Goal: Check status: Check status

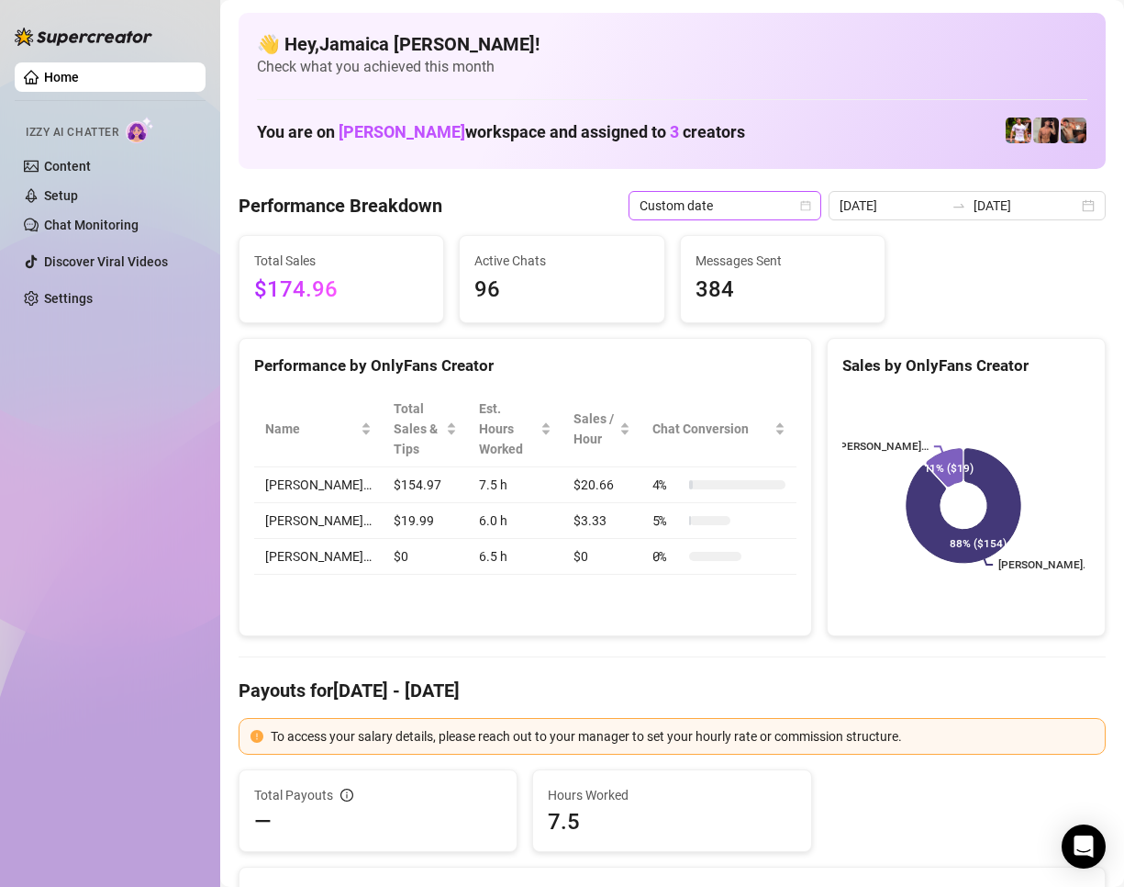
click at [773, 209] on span "Custom date" at bounding box center [725, 206] width 171 height 28
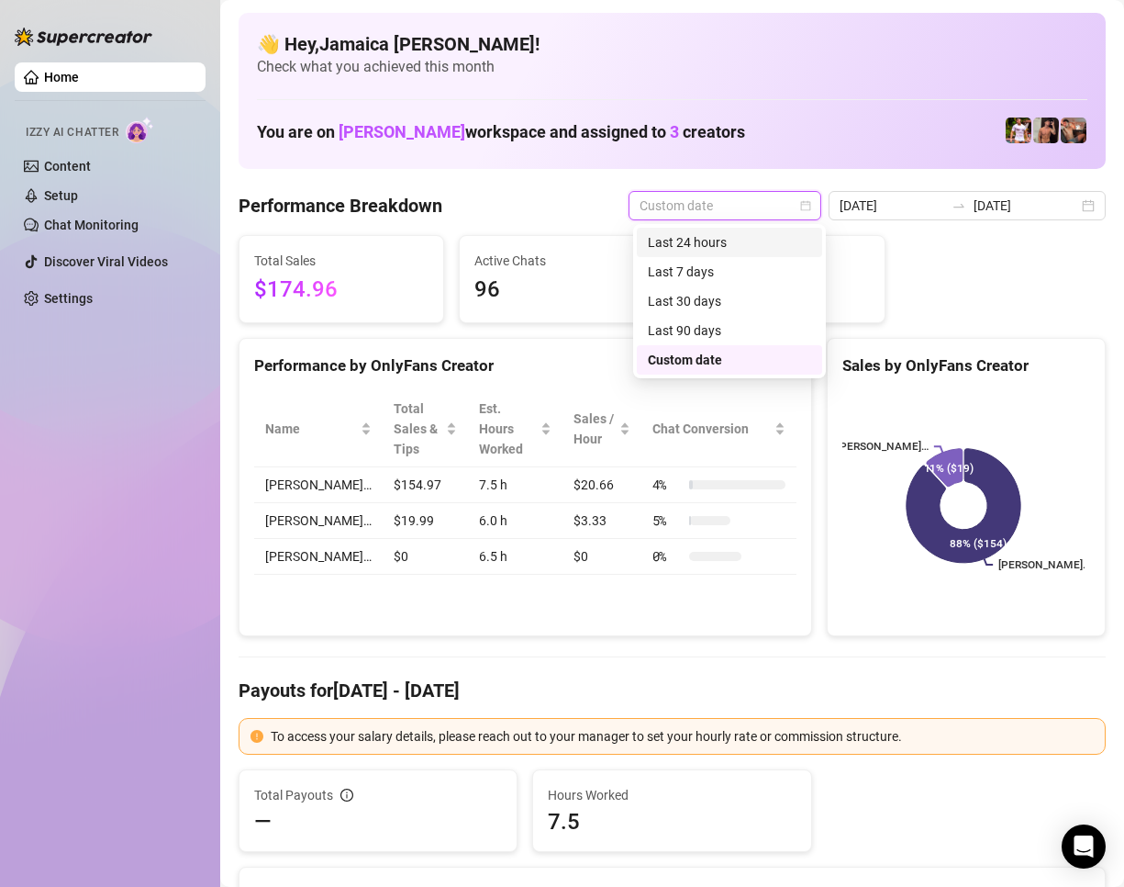
click at [772, 250] on div "Last 24 hours" at bounding box center [729, 242] width 163 height 20
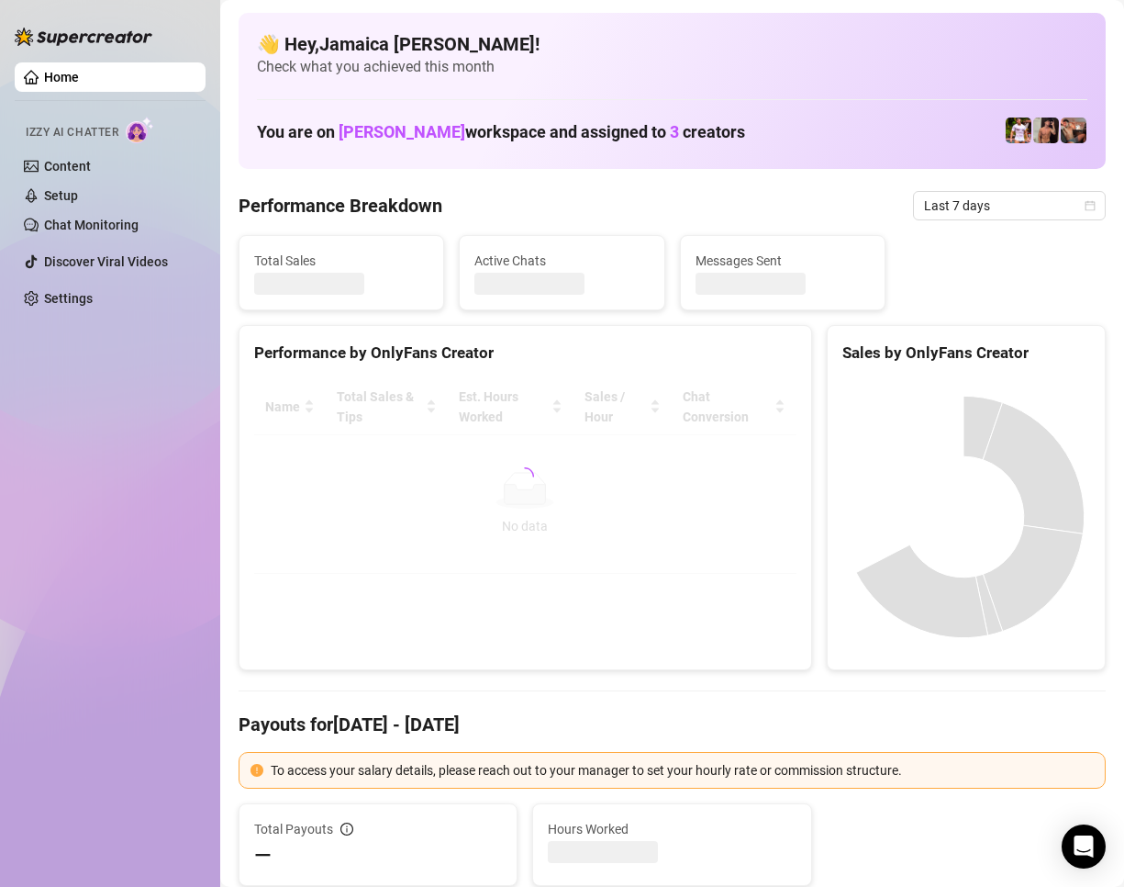
click at [952, 208] on span "Last 7 days" at bounding box center [1009, 206] width 171 height 28
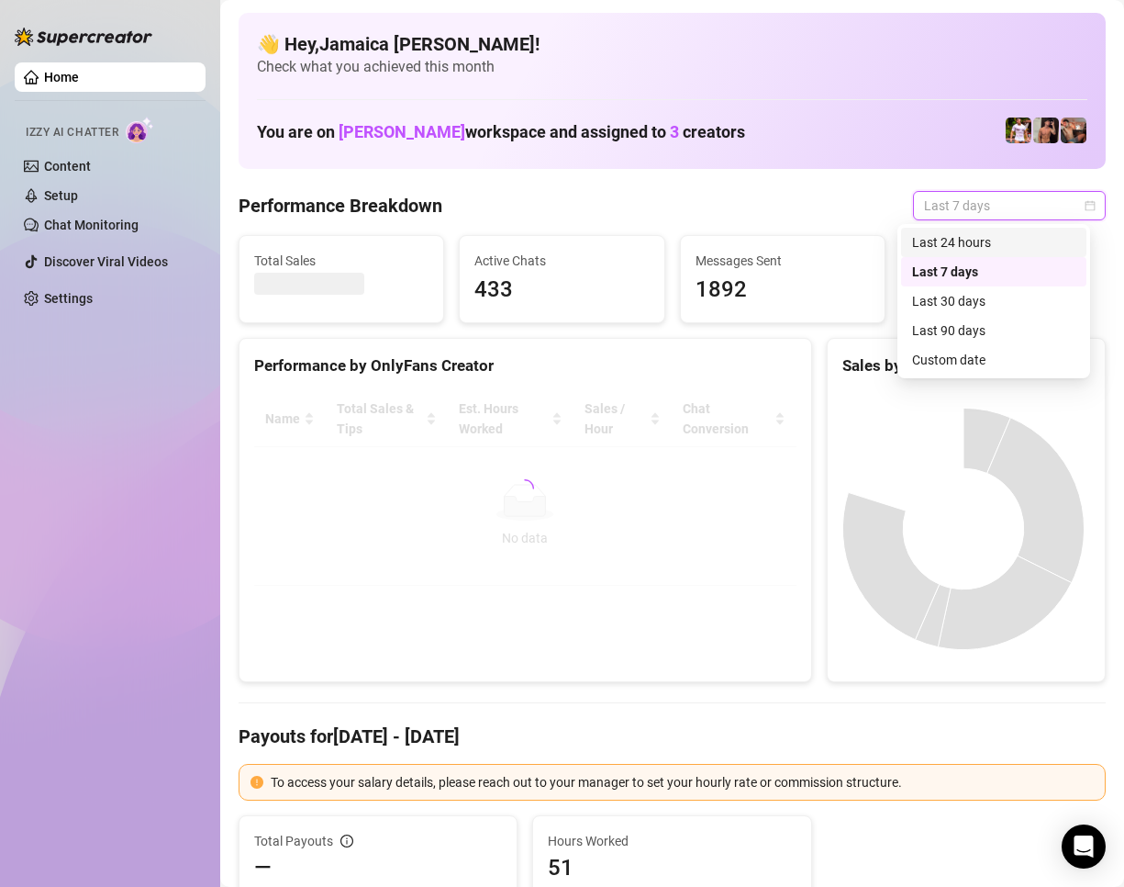
click at [966, 243] on div "Last 24 hours" at bounding box center [993, 242] width 163 height 20
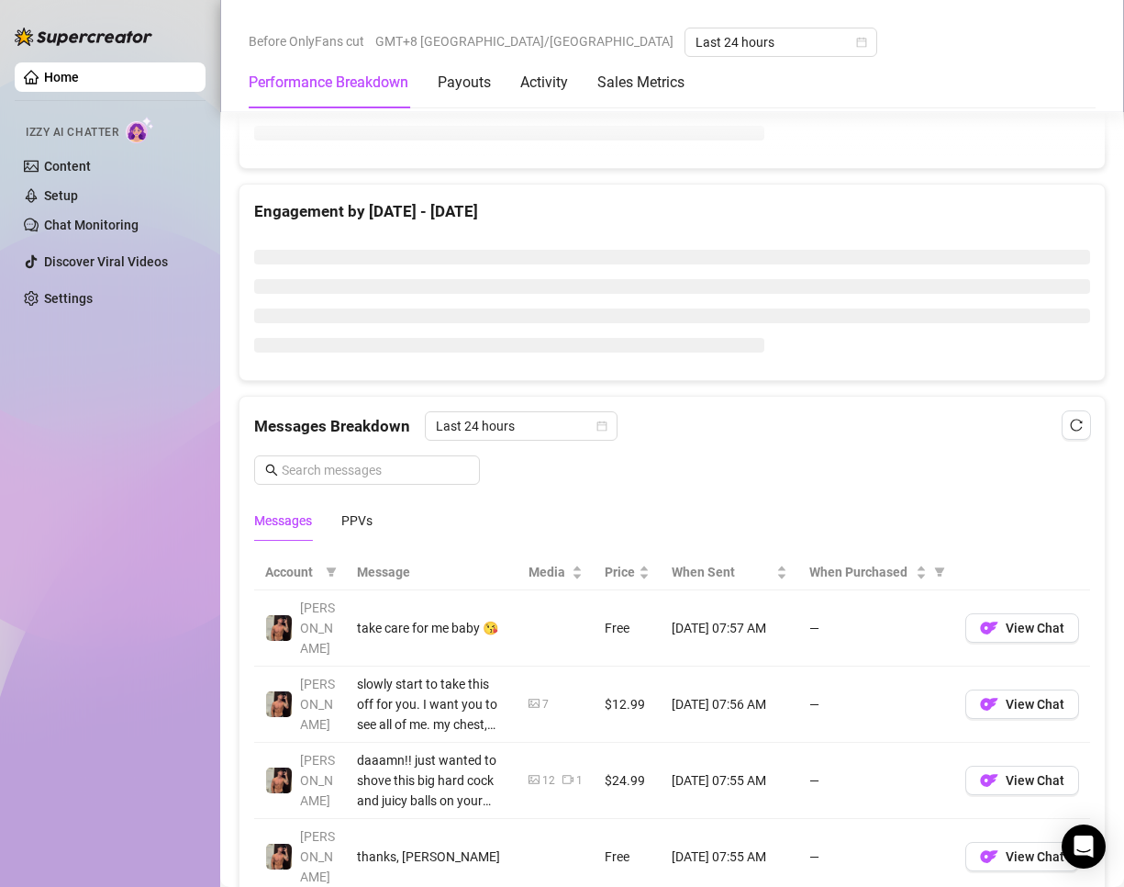
scroll to position [1194, 0]
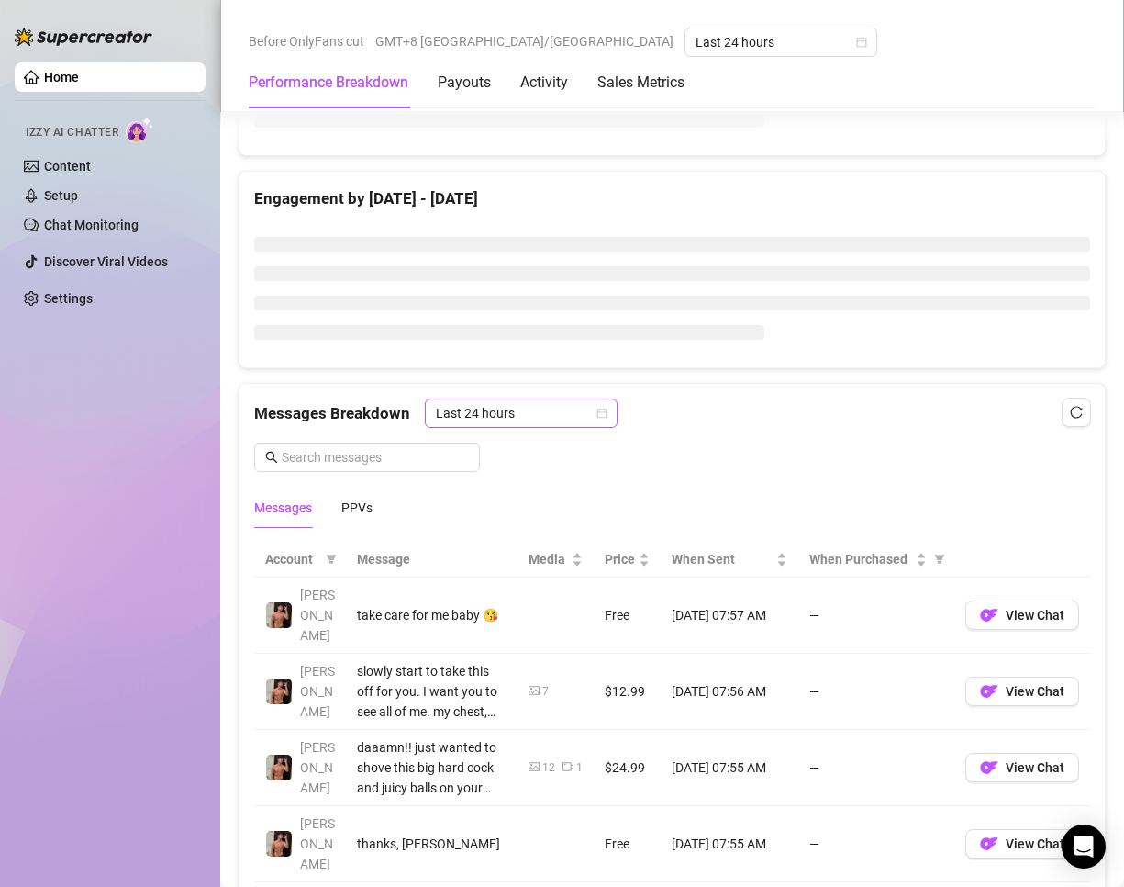
click at [503, 419] on span "Last 24 hours" at bounding box center [521, 413] width 171 height 28
click at [492, 440] on div "Last 24 hours" at bounding box center [519, 450] width 163 height 20
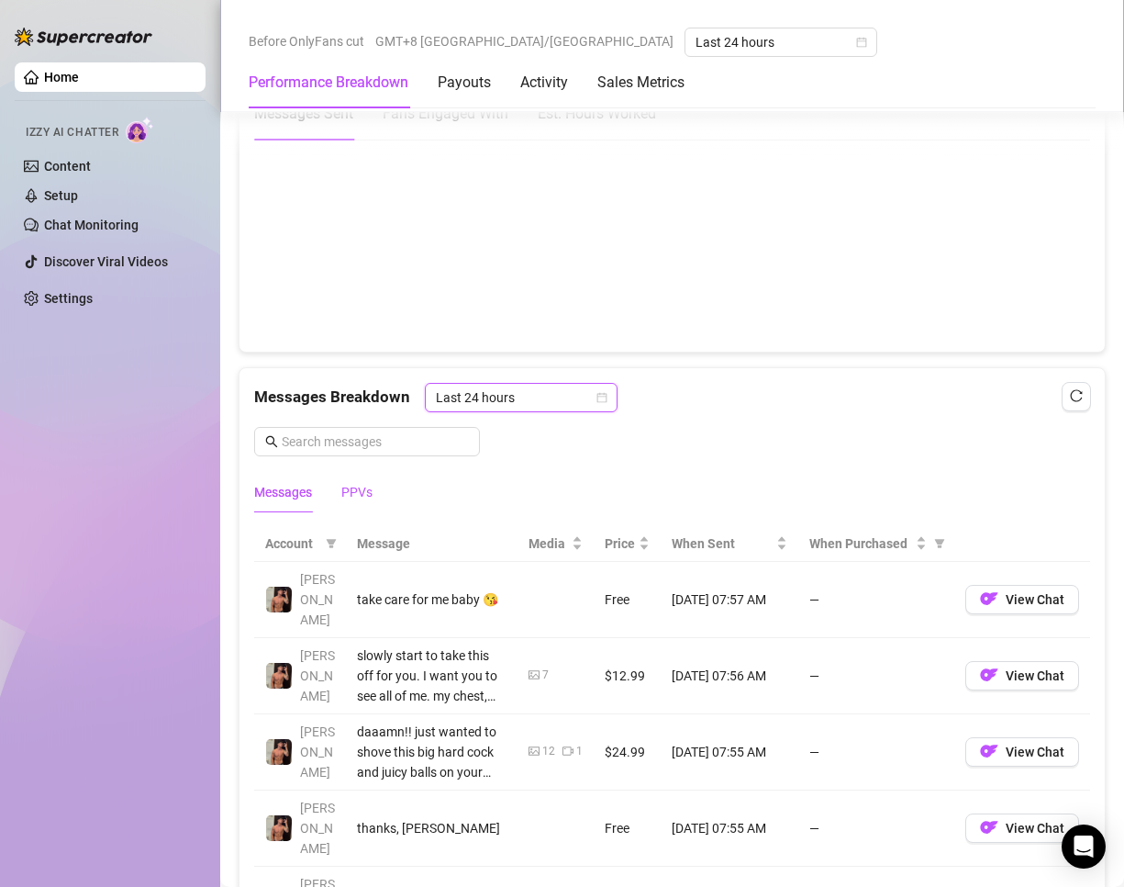
click at [363, 492] on div "PPVs" at bounding box center [356, 492] width 31 height 20
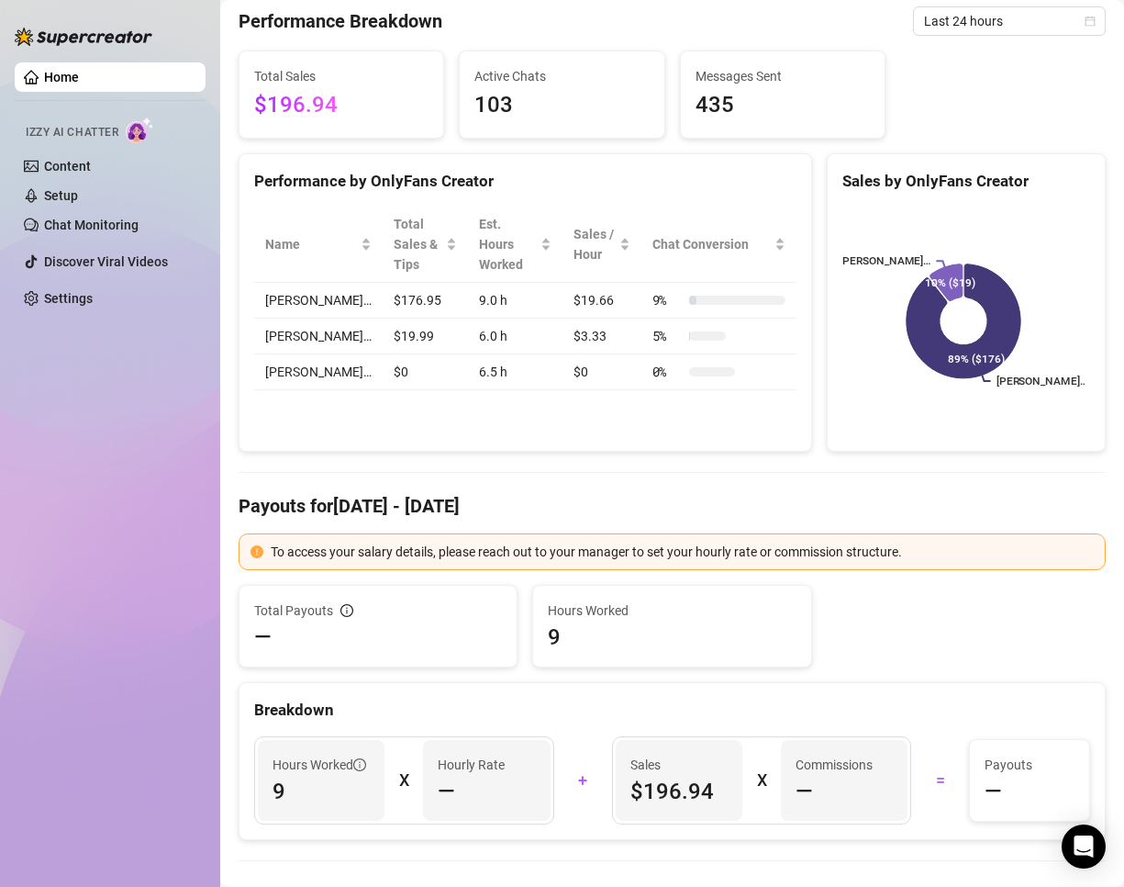
scroll to position [0, 0]
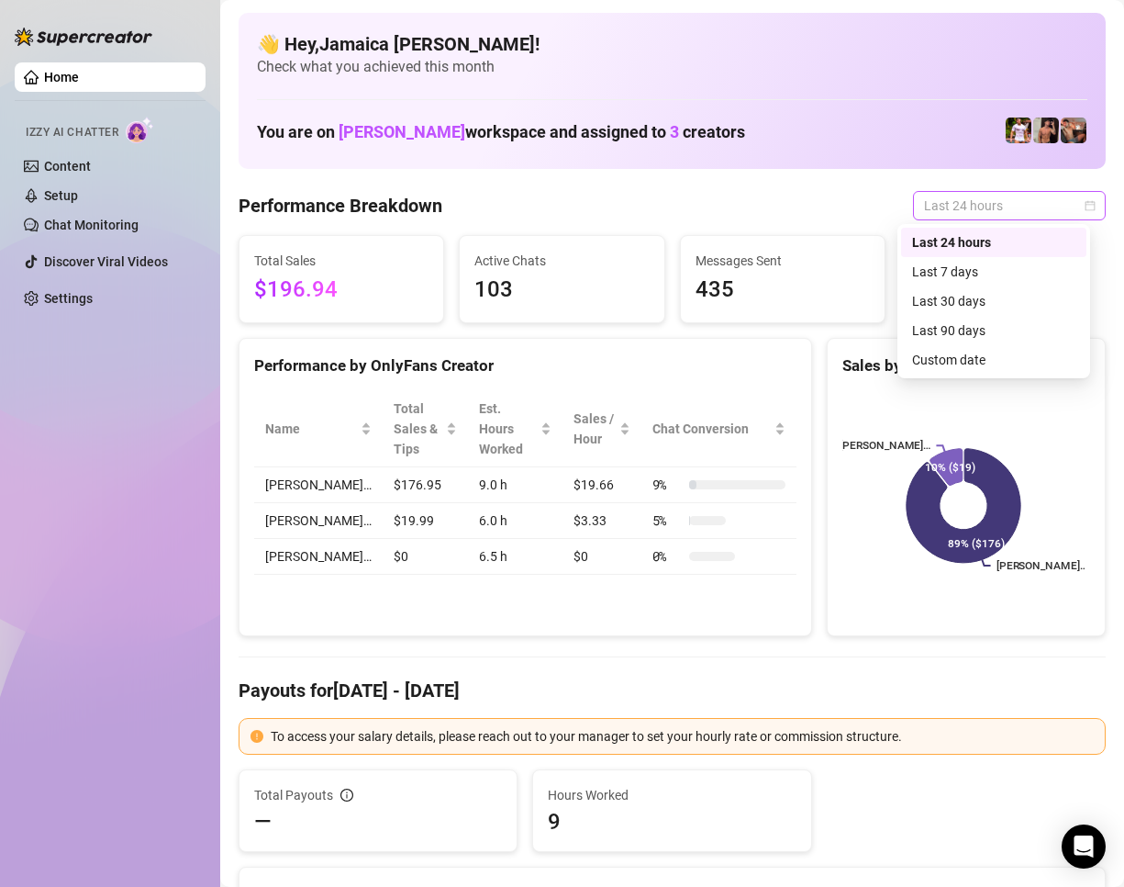
click at [968, 202] on span "Last 24 hours" at bounding box center [1009, 206] width 171 height 28
click at [973, 234] on div "Last 24 hours" at bounding box center [993, 242] width 163 height 20
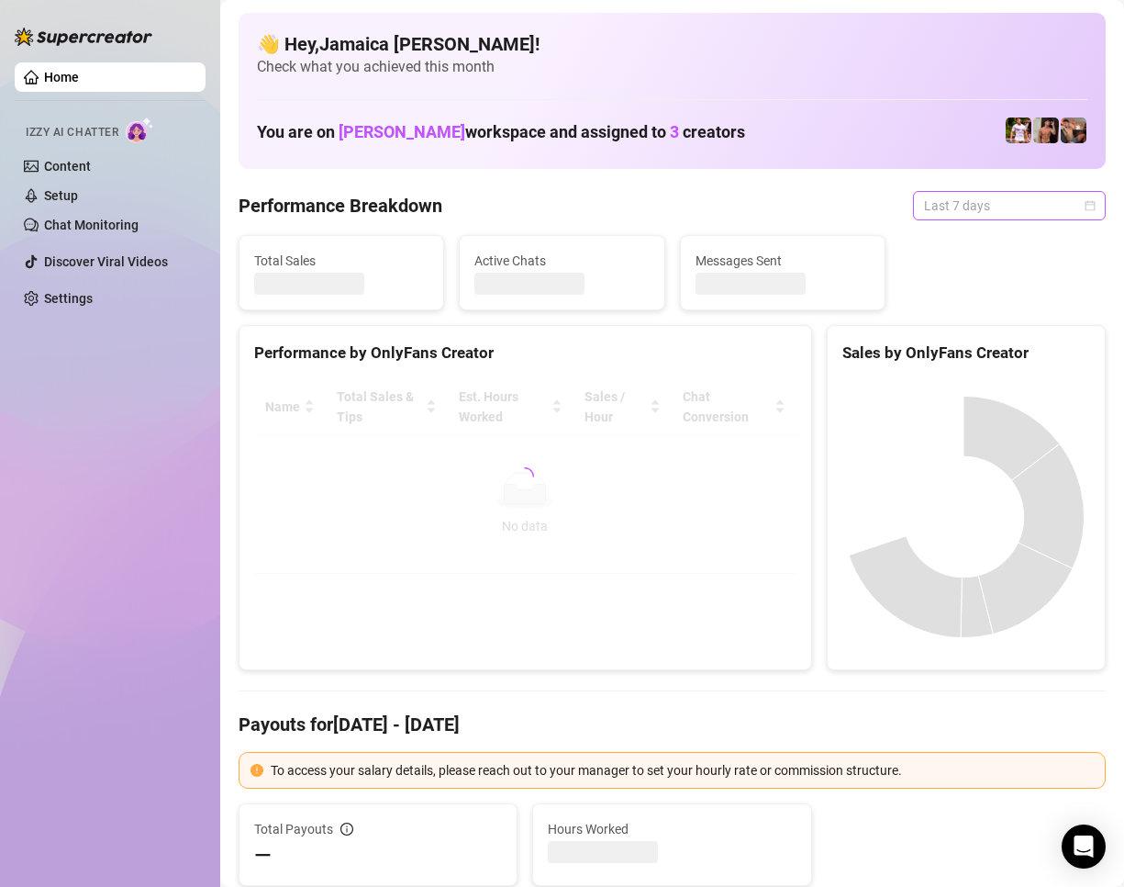
click at [934, 211] on span "Last 7 days" at bounding box center [1009, 206] width 171 height 28
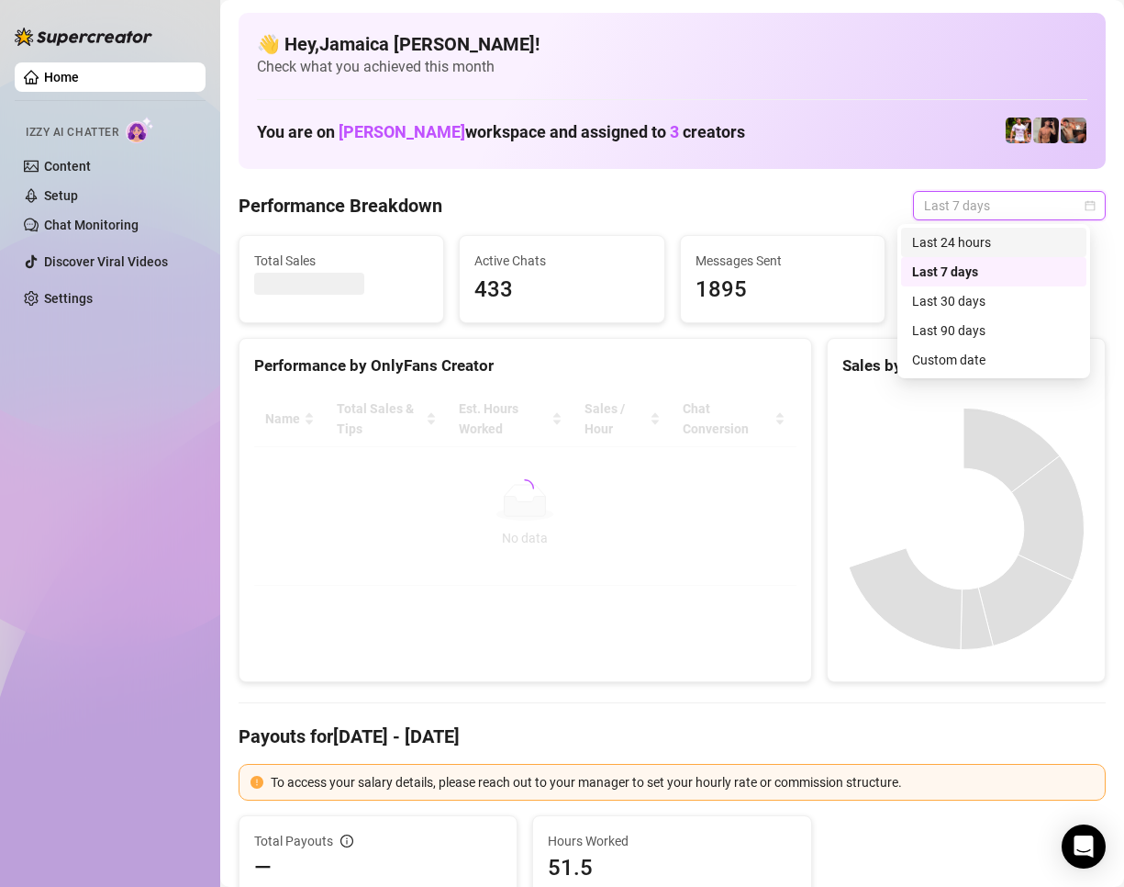
click at [952, 241] on div "Last 24 hours" at bounding box center [993, 242] width 163 height 20
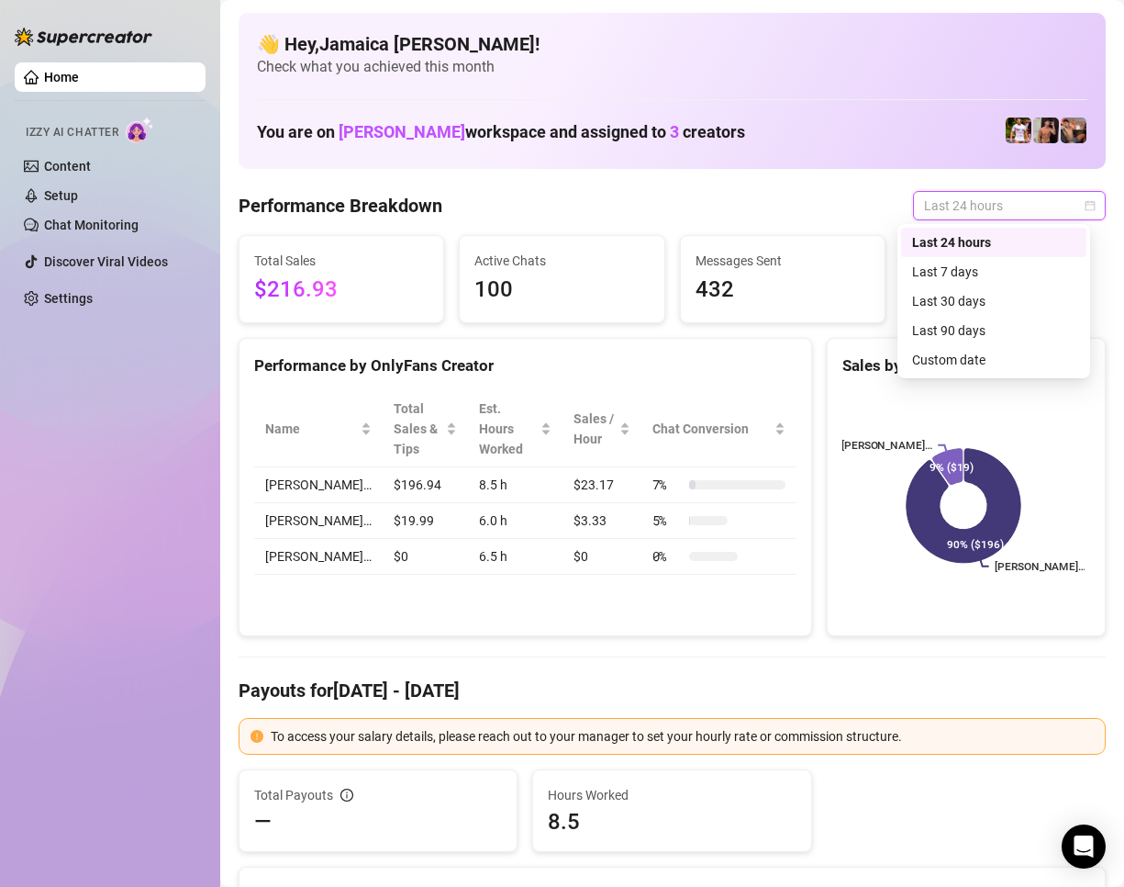
click at [942, 205] on span "Last 24 hours" at bounding box center [1009, 206] width 171 height 28
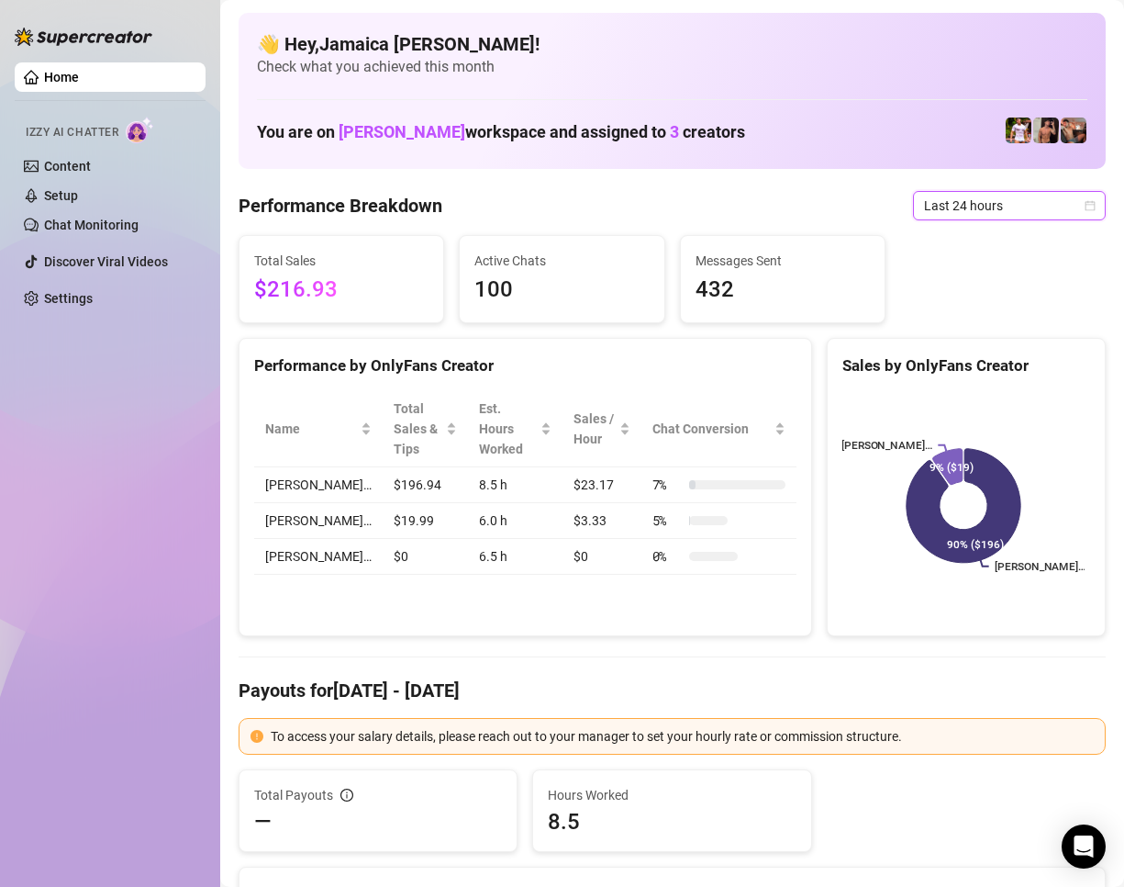
click at [987, 209] on span "Last 24 hours" at bounding box center [1009, 206] width 171 height 28
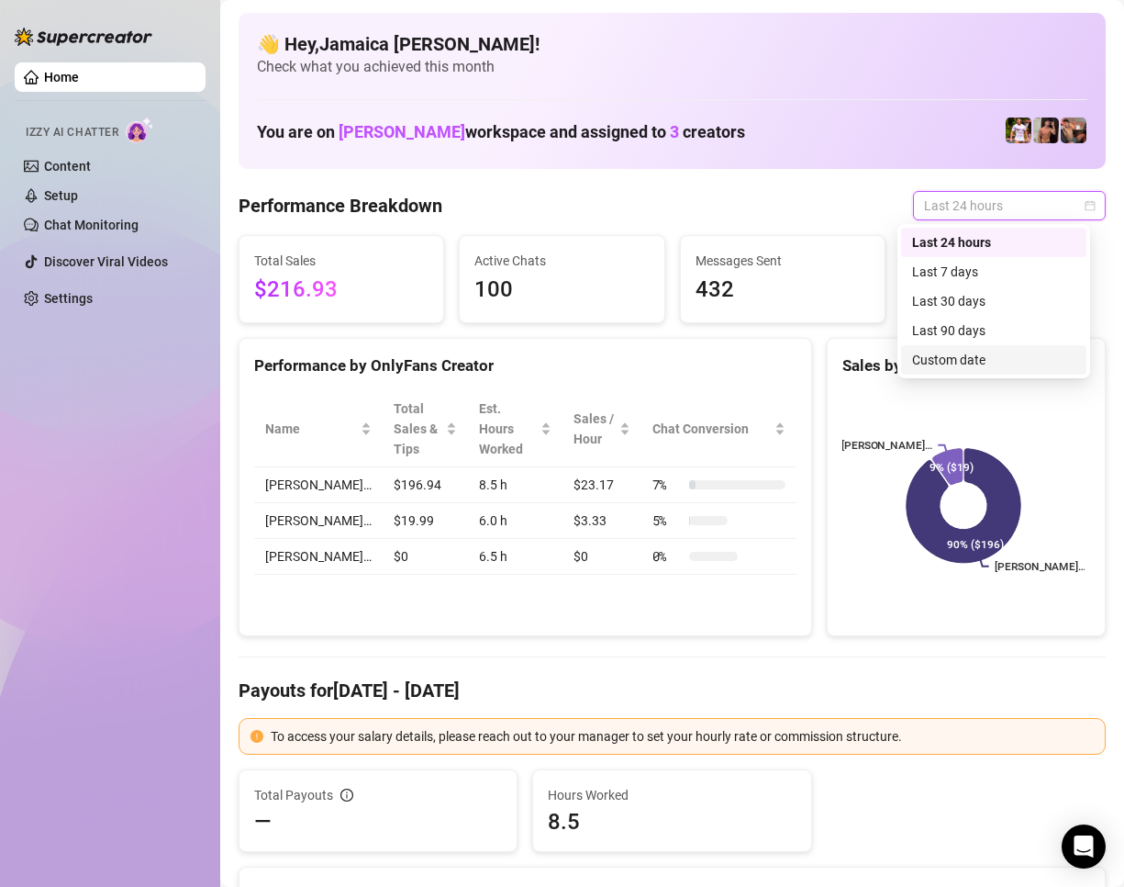
click at [955, 347] on div "Custom date" at bounding box center [993, 359] width 185 height 29
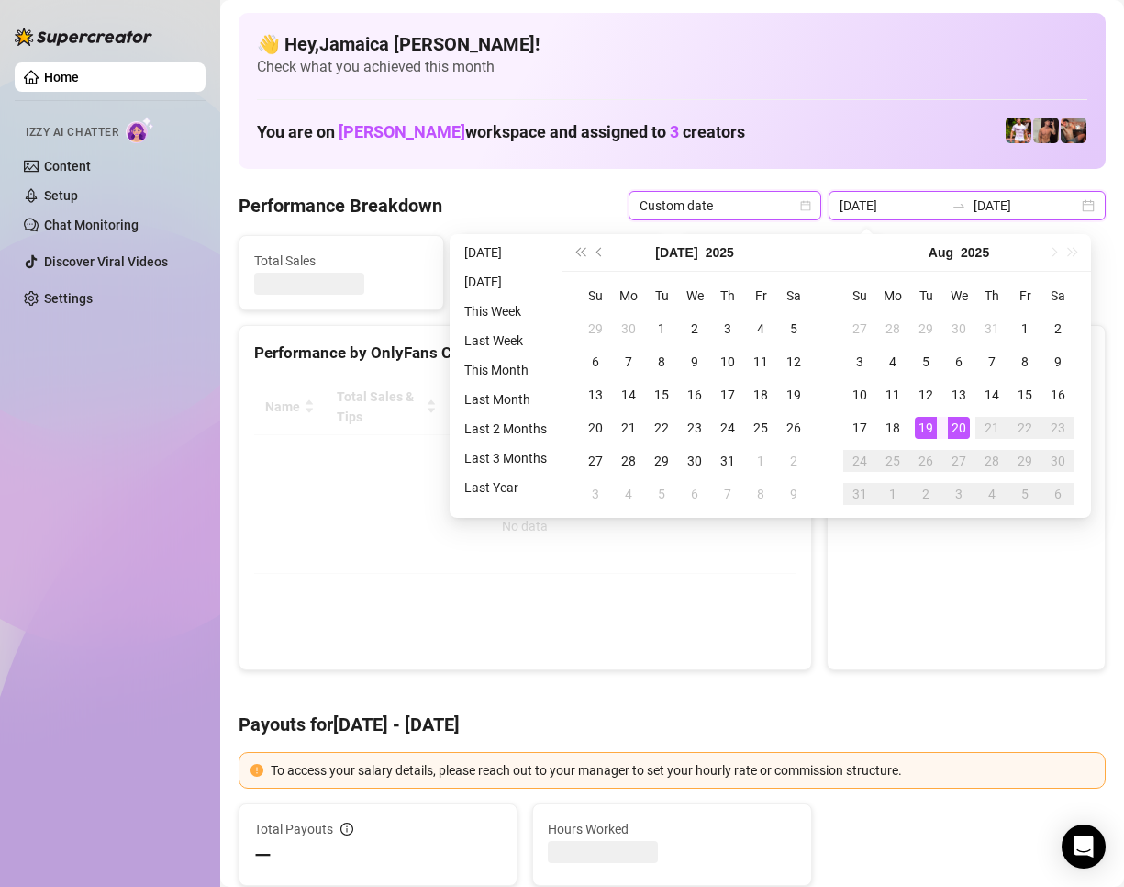
click at [902, 207] on input "2025-08-19" at bounding box center [892, 205] width 105 height 20
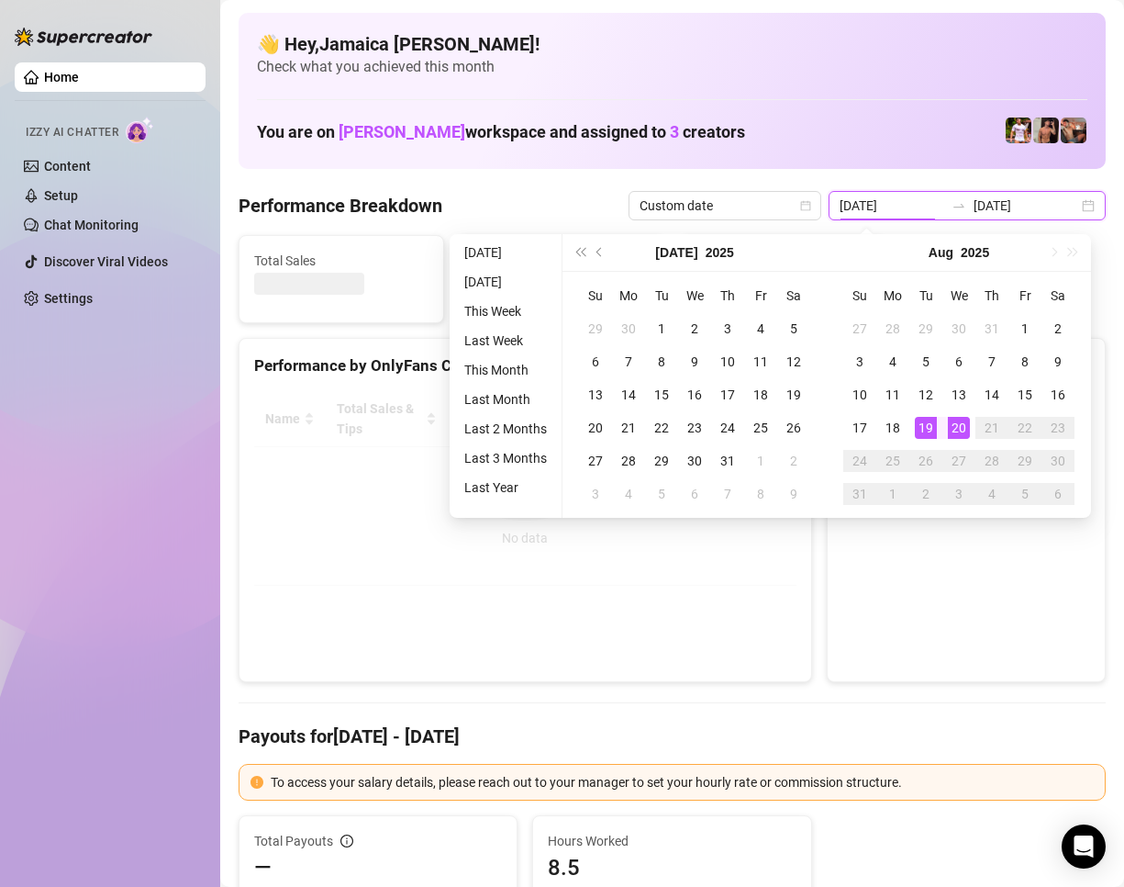
drag, startPoint x: 908, startPoint y: 206, endPoint x: 892, endPoint y: 200, distance: 16.5
click at [895, 200] on input "2025-08-19" at bounding box center [892, 205] width 105 height 20
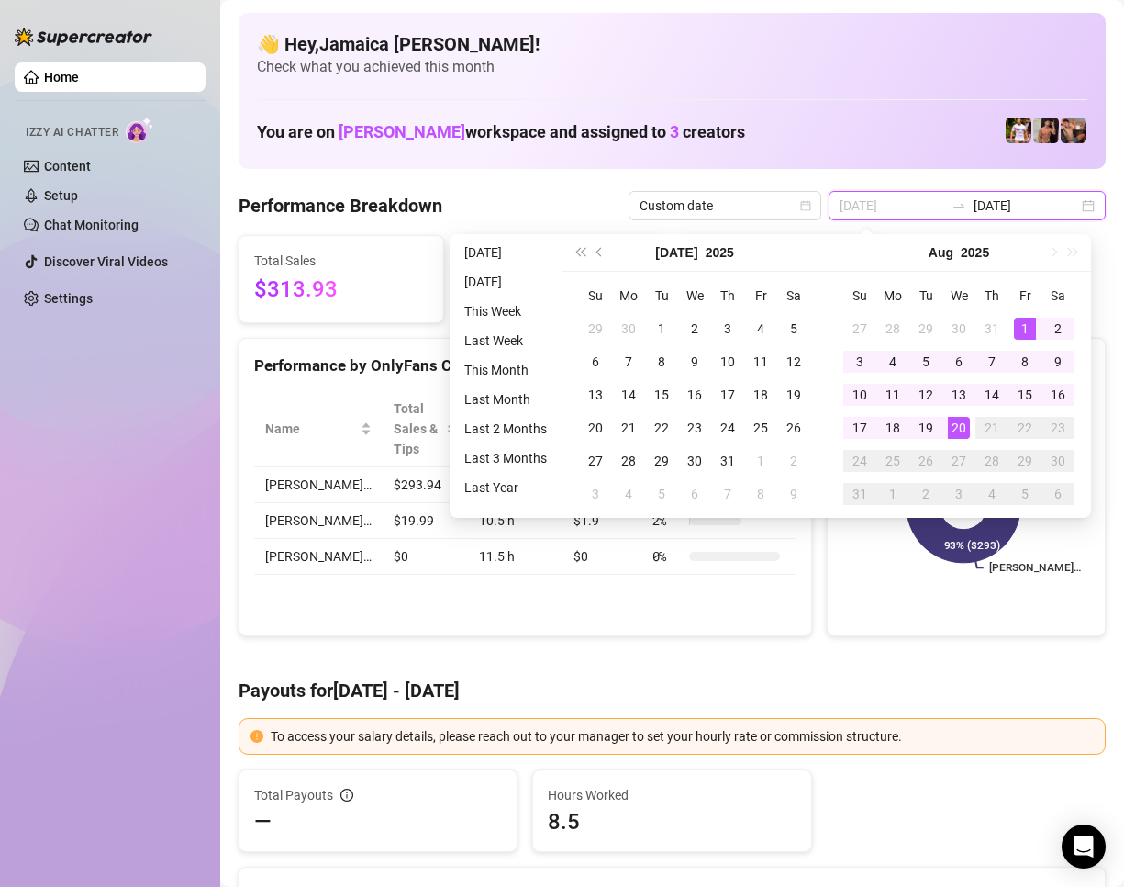
type input "2025-08-01"
click at [1033, 321] on div "1" at bounding box center [1025, 329] width 22 height 22
type input "[DATE]"
click at [961, 424] on div "20" at bounding box center [959, 428] width 22 height 22
type input "2025-08-01"
